Goal: Check status

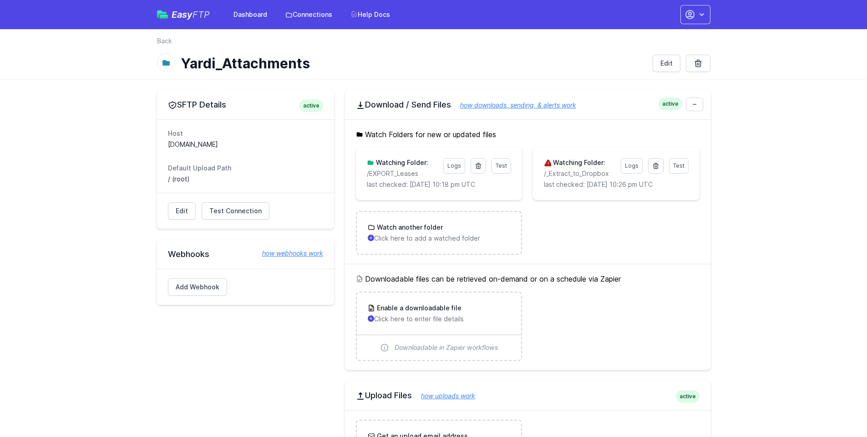
scroll to position [319, 0]
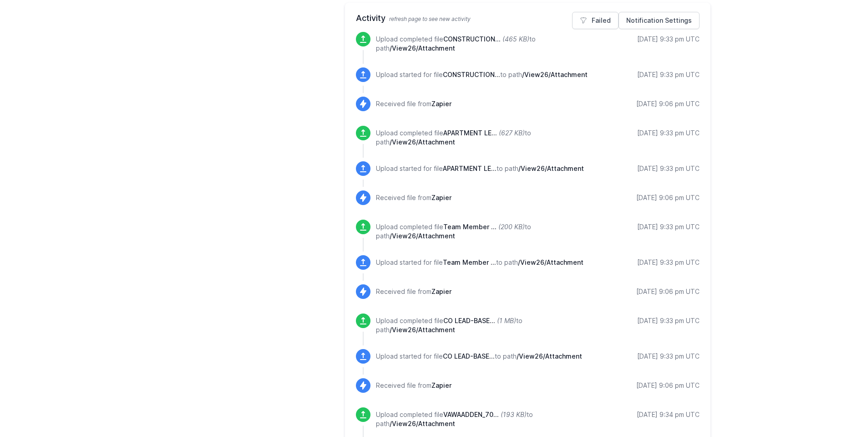
scroll to position [411, 0]
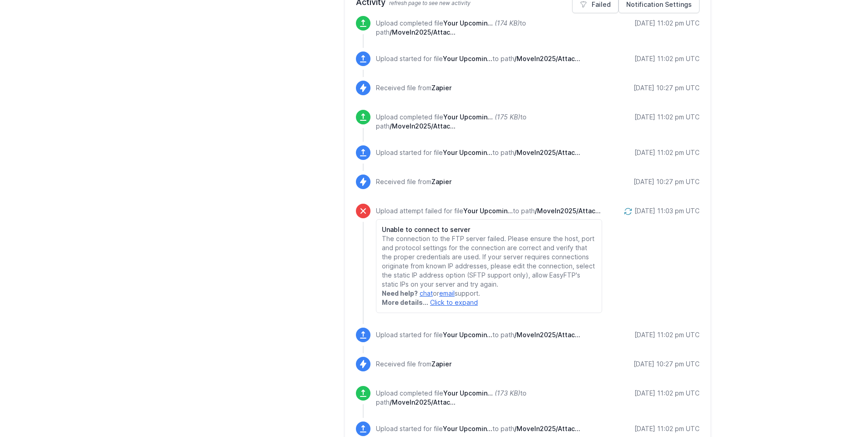
scroll to position [269, 0]
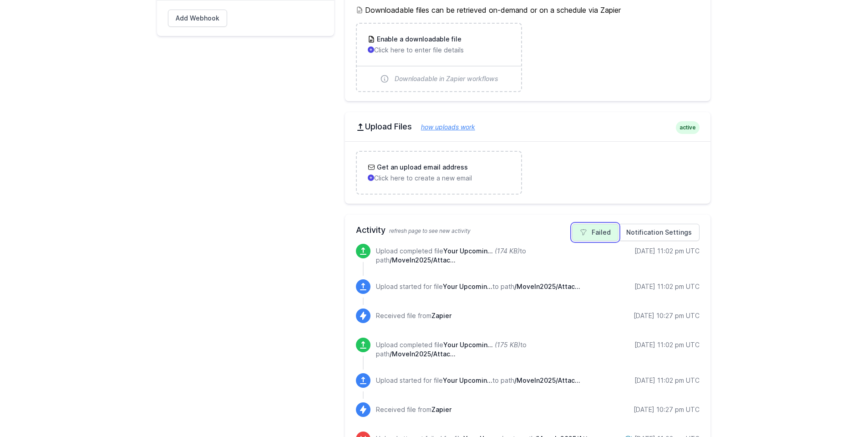
click at [597, 233] on link "Failed" at bounding box center [595, 232] width 46 height 17
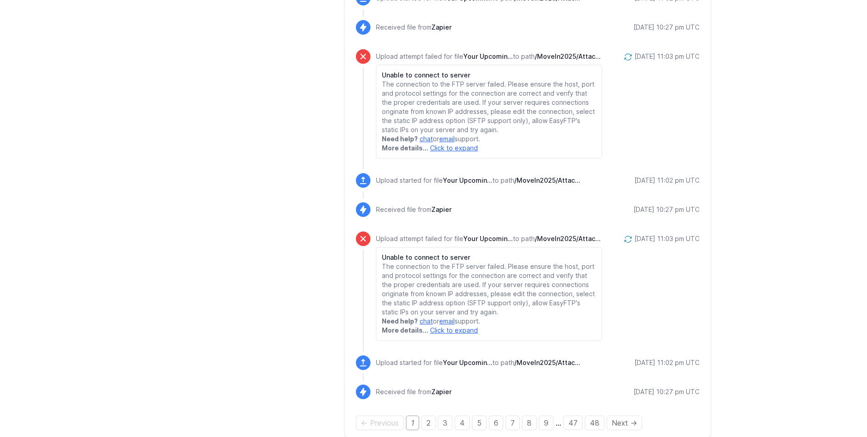
scroll to position [1931, 0]
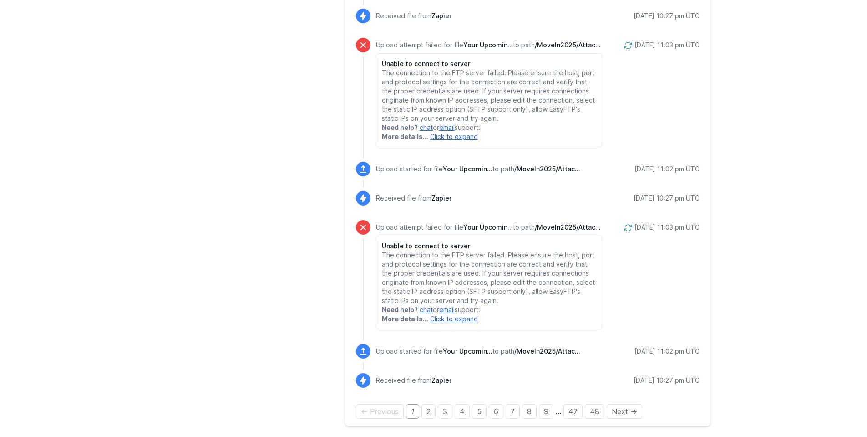
click at [464, 316] on link "Click to expand" at bounding box center [454, 319] width 48 height 8
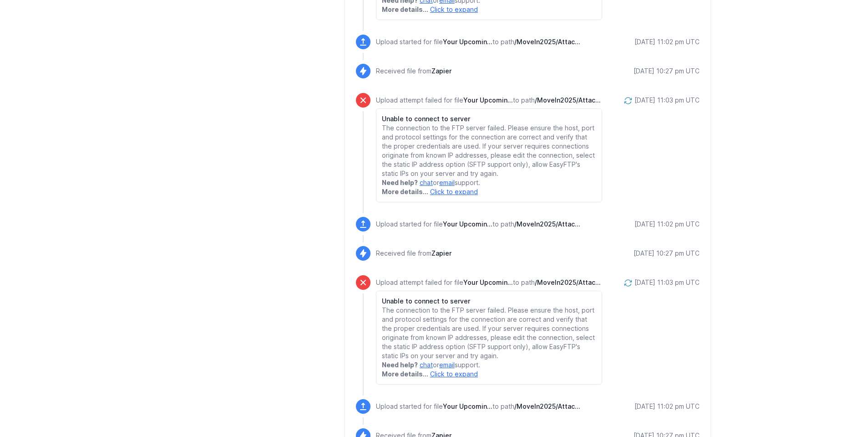
scroll to position [1949, 0]
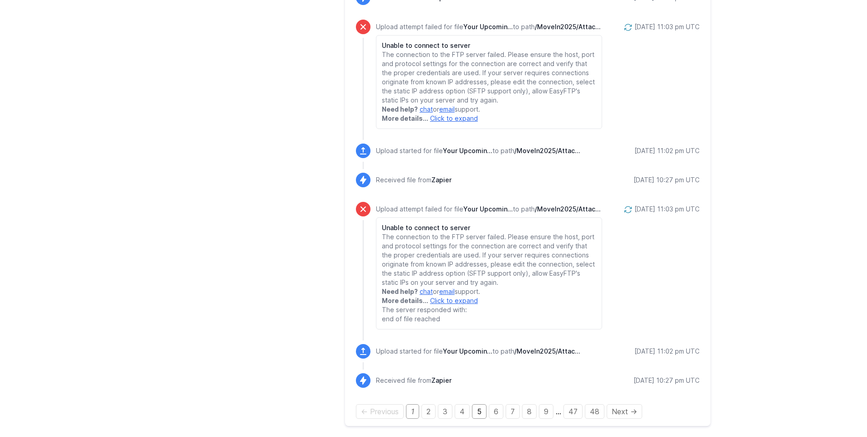
click at [479, 409] on link "5" at bounding box center [479, 411] width 15 height 15
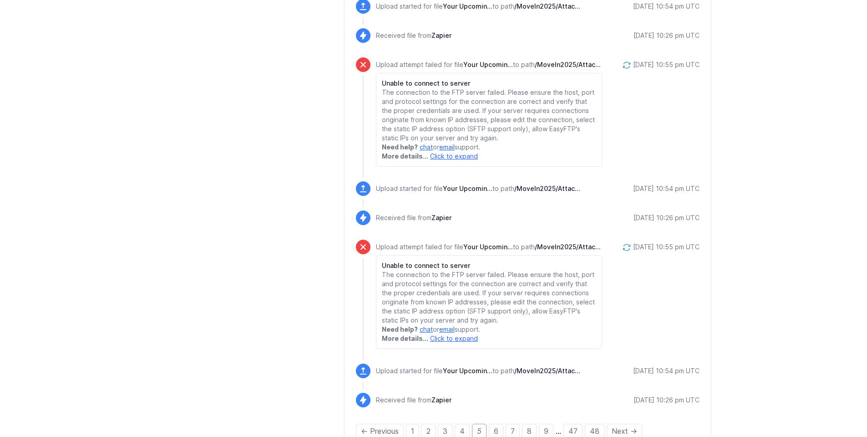
scroll to position [1931, 0]
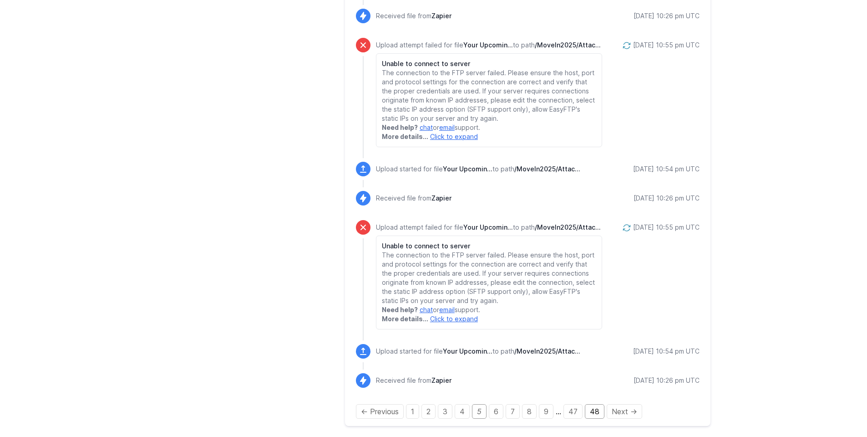
click at [594, 411] on link "48" at bounding box center [595, 411] width 20 height 15
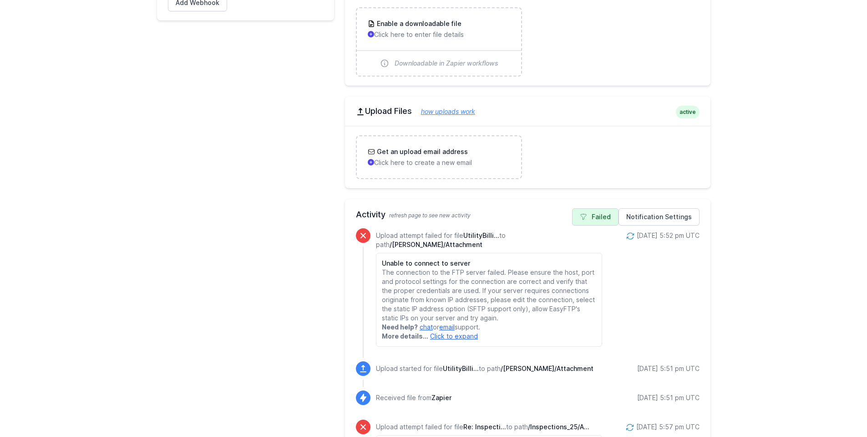
scroll to position [364, 0]
